Goal: Use online tool/utility: Utilize a website feature to perform a specific function

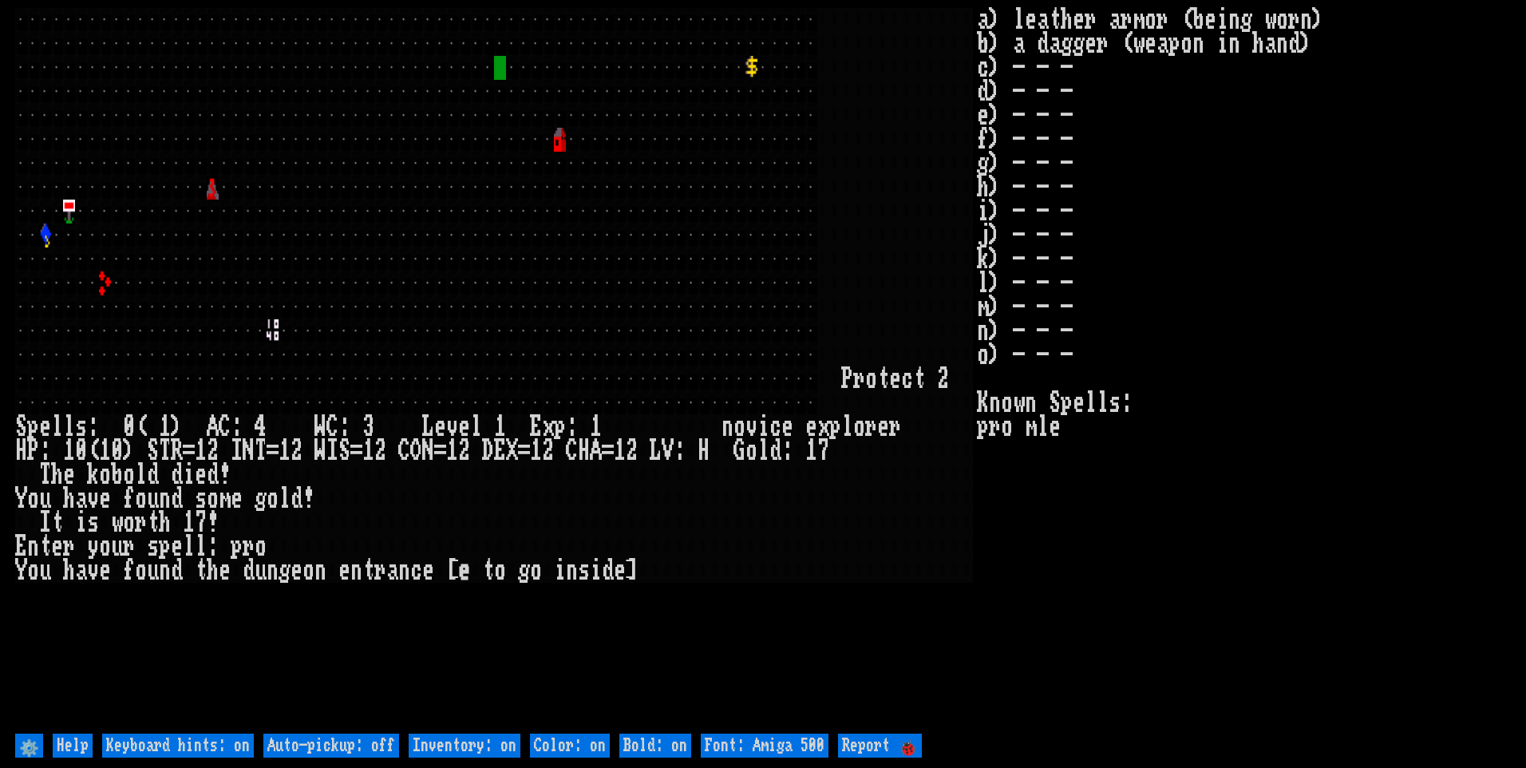
click at [324, 739] on off "Auto-pickup: off" at bounding box center [331, 745] width 136 height 24
type off "Auto-pickup: on"
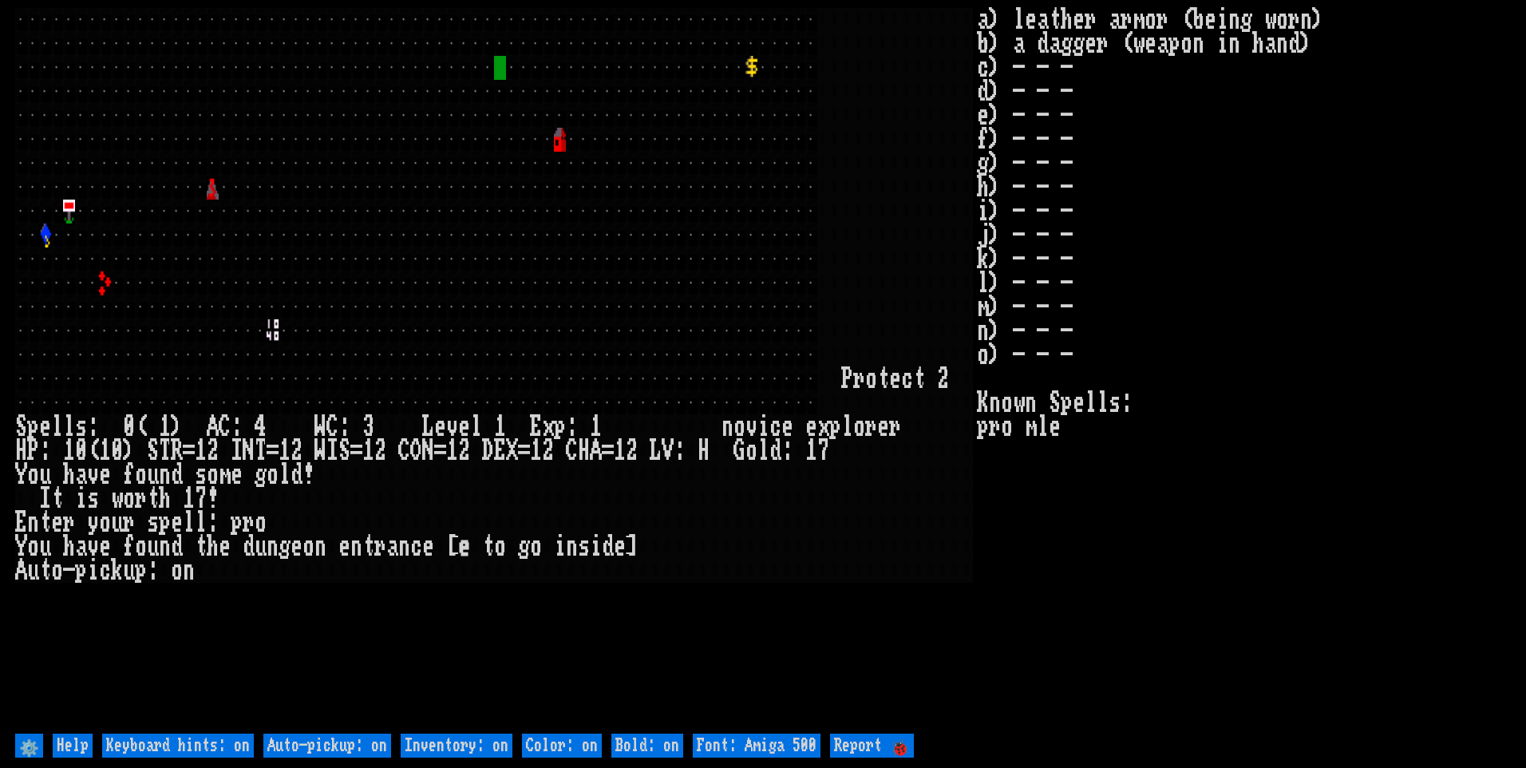
click at [437, 733] on on "Inventory: on" at bounding box center [457, 745] width 112 height 24
type on "Inventory: off"
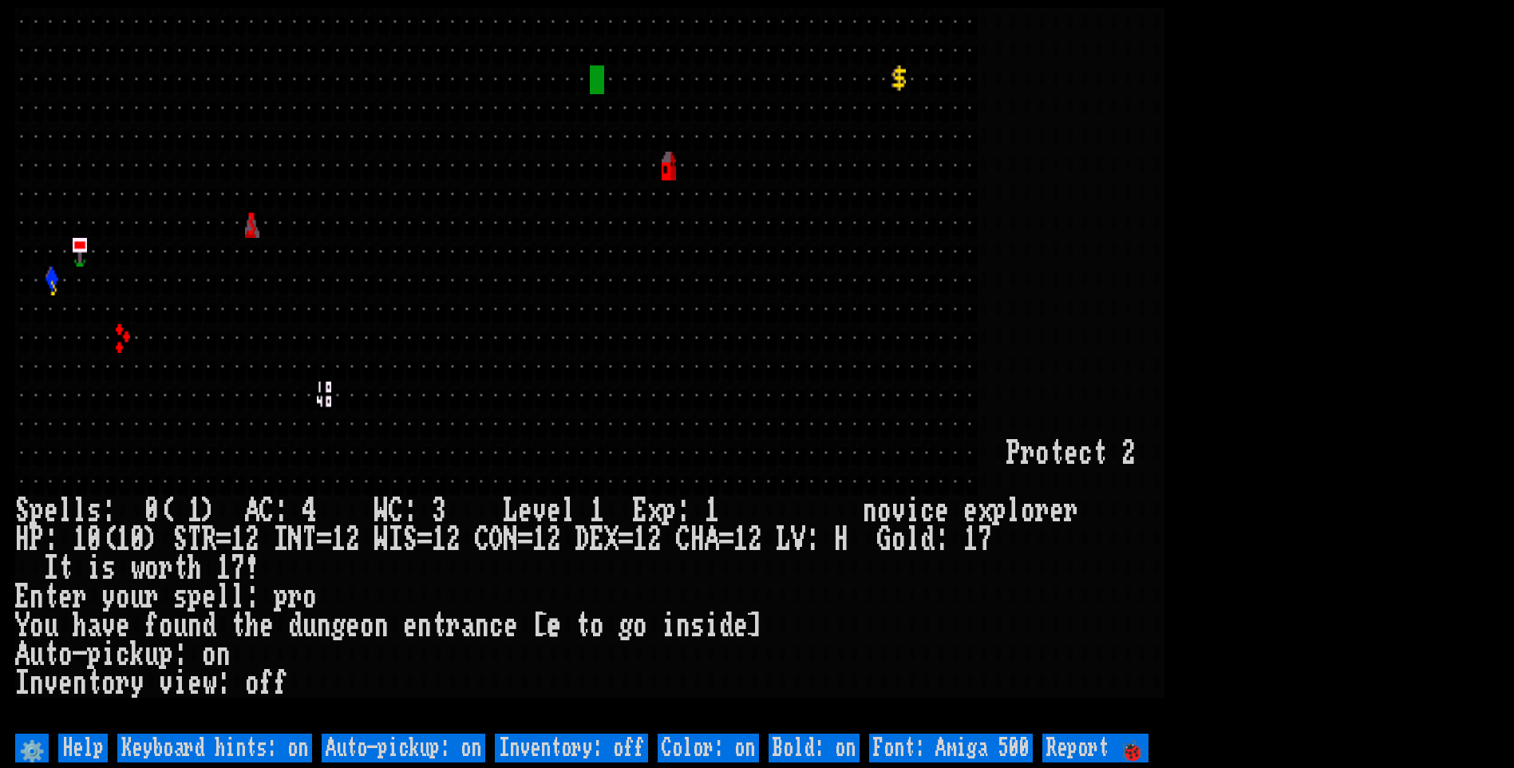
click at [956, 737] on 500 "Font: Amiga 500" at bounding box center [951, 747] width 164 height 29
type 500 "Font: Amiga 1200"
